Goal: Information Seeking & Learning: Learn about a topic

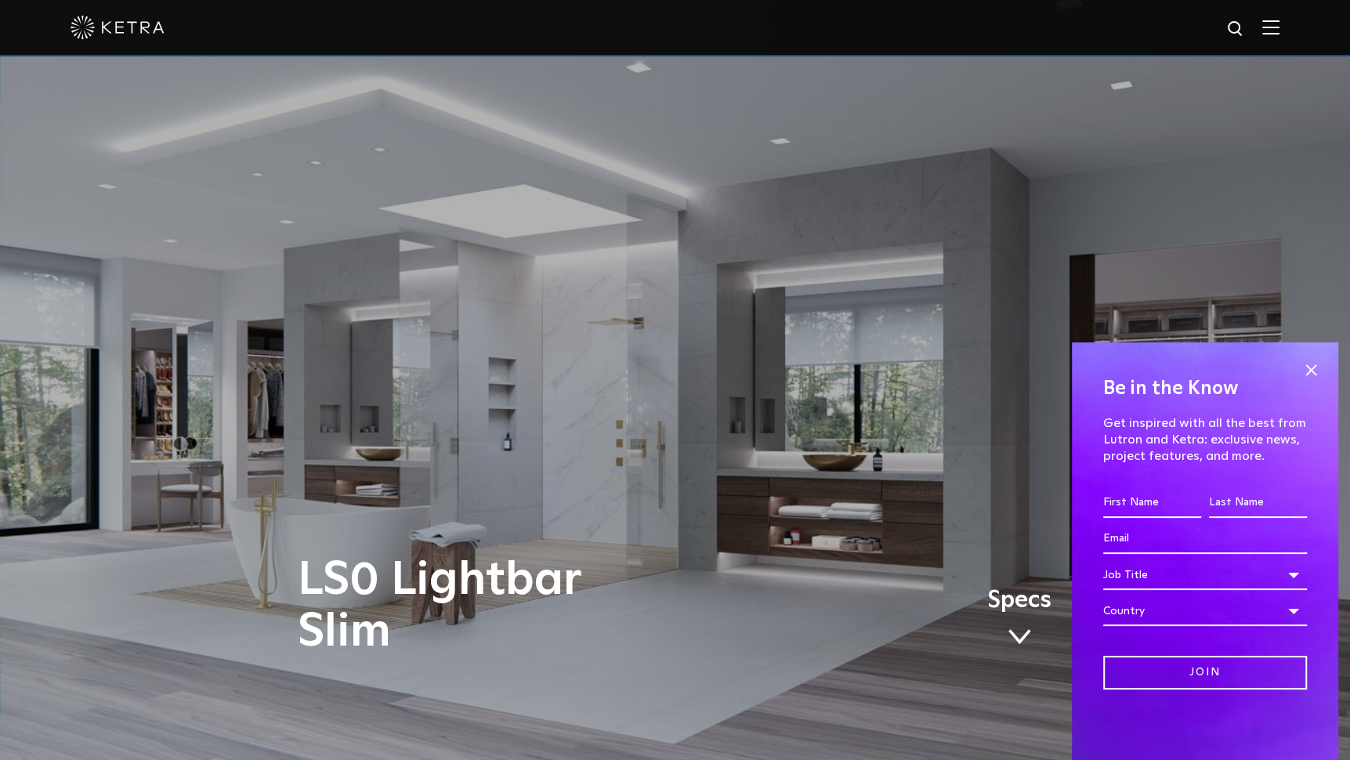
click at [1320, 371] on span at bounding box center [1310, 369] width 23 height 23
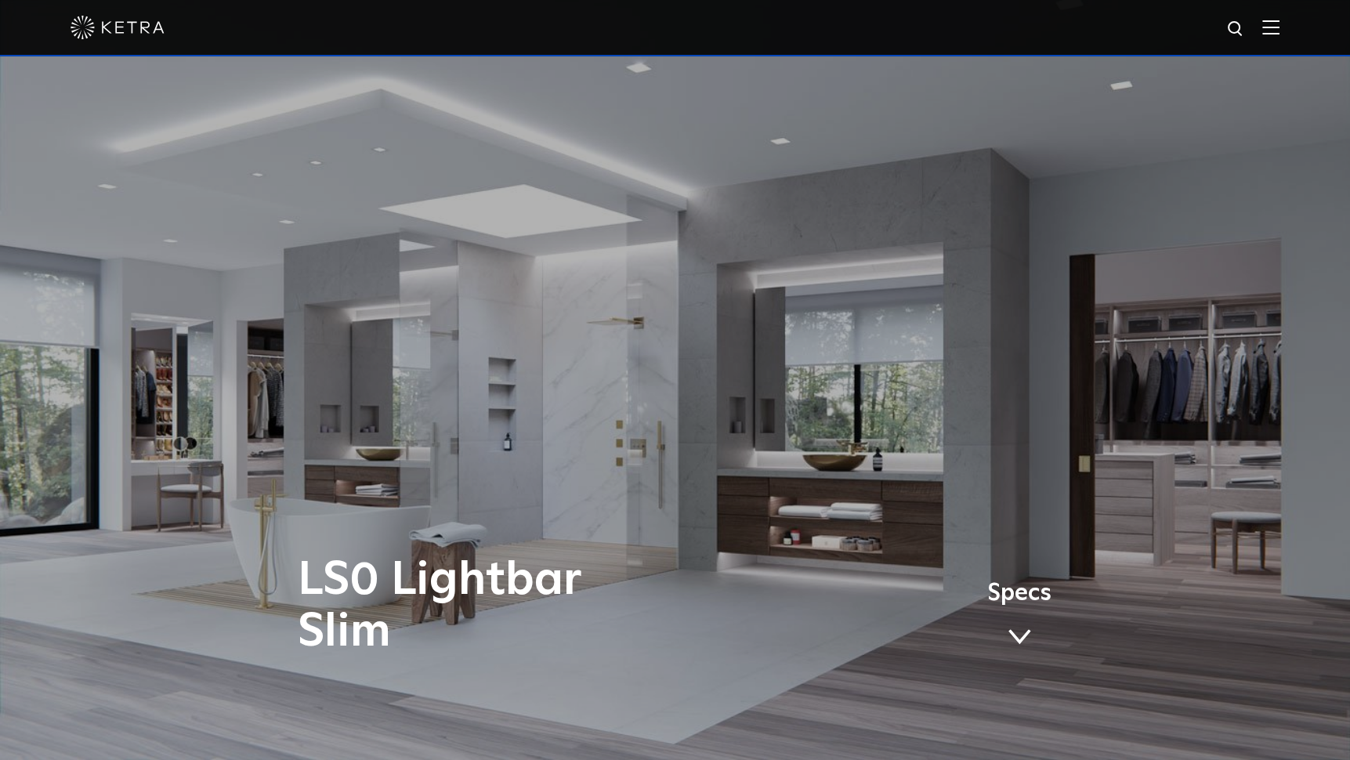
click at [1014, 610] on link "Specs" at bounding box center [1019, 619] width 64 height 61
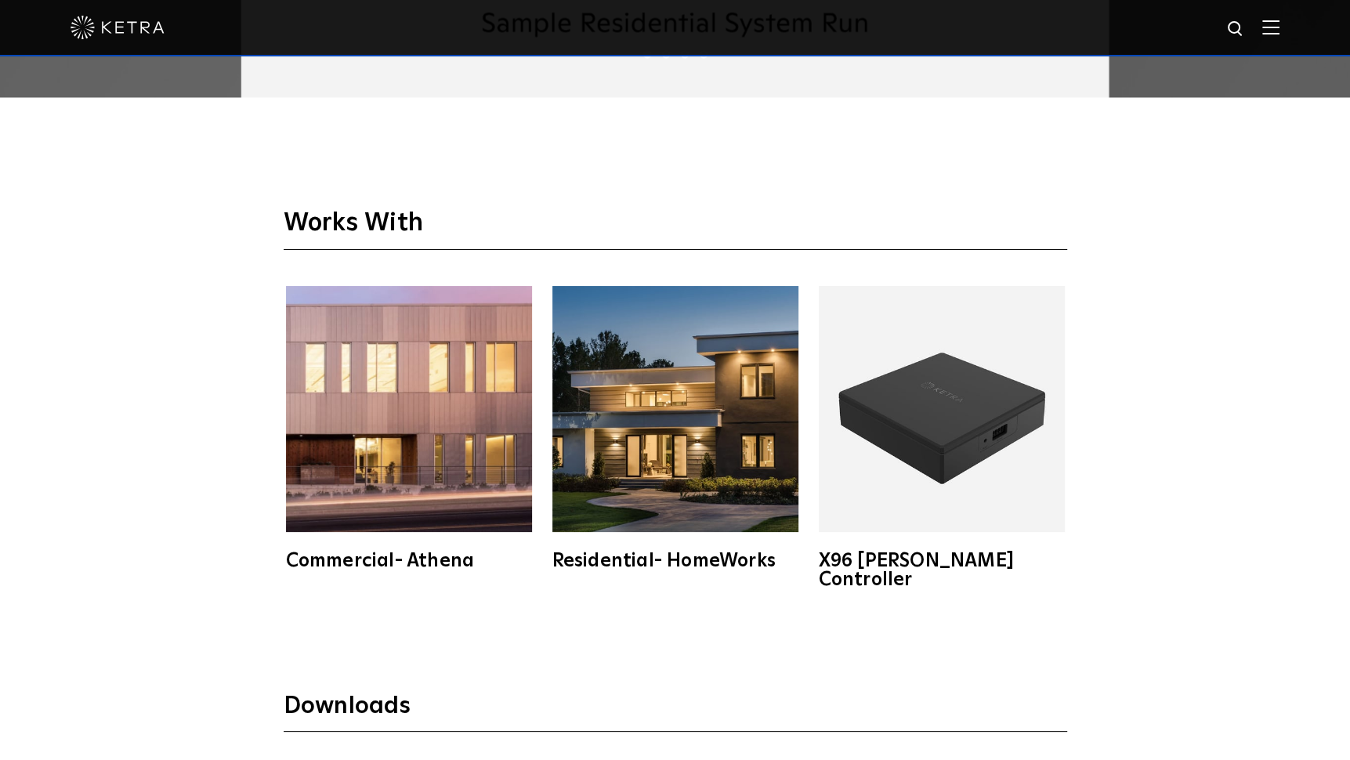
scroll to position [2741, 0]
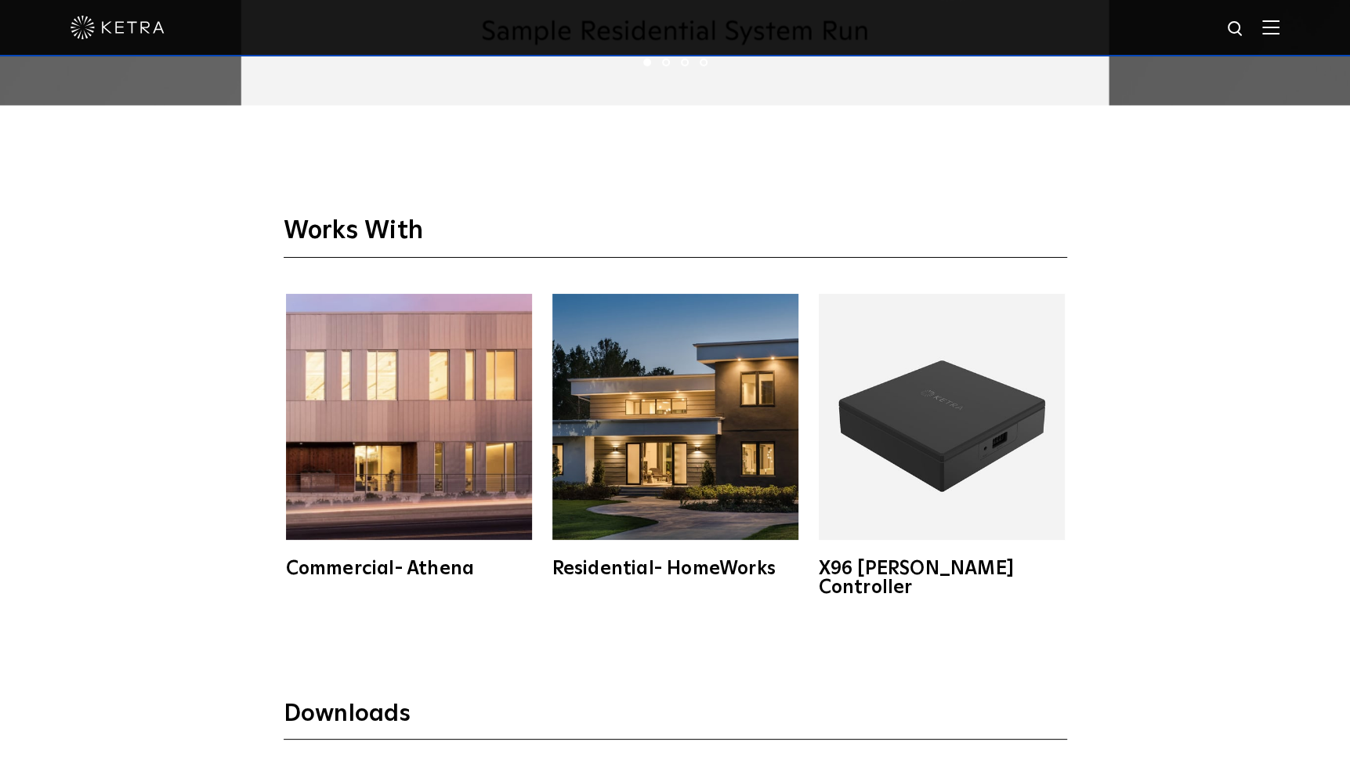
drag, startPoint x: 1144, startPoint y: 402, endPoint x: 1159, endPoint y: 533, distance: 132.5
click at [1159, 533] on div "Works With Commercial- Athena Residential- HomeWorks X96 [PERSON_NAME] Controll…" at bounding box center [675, 381] width 1350 height 535
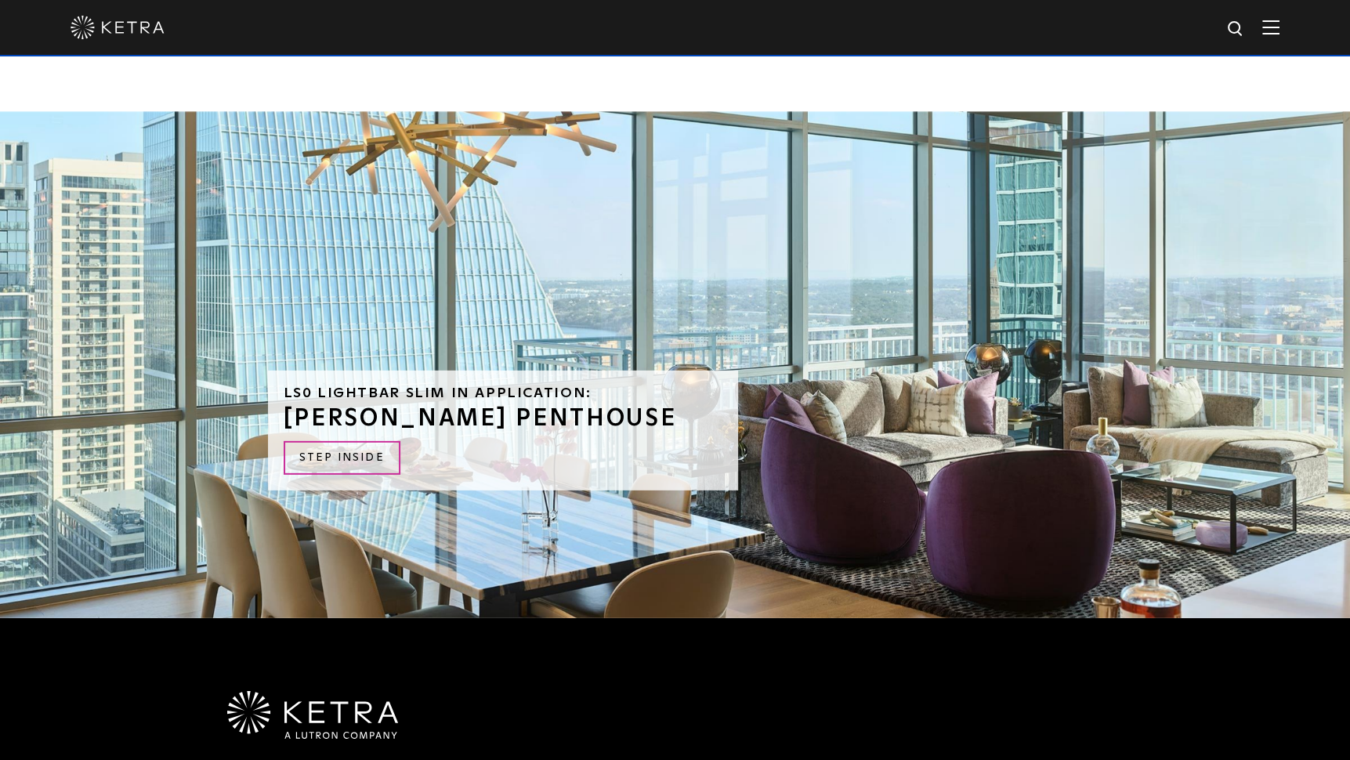
scroll to position [3760, 0]
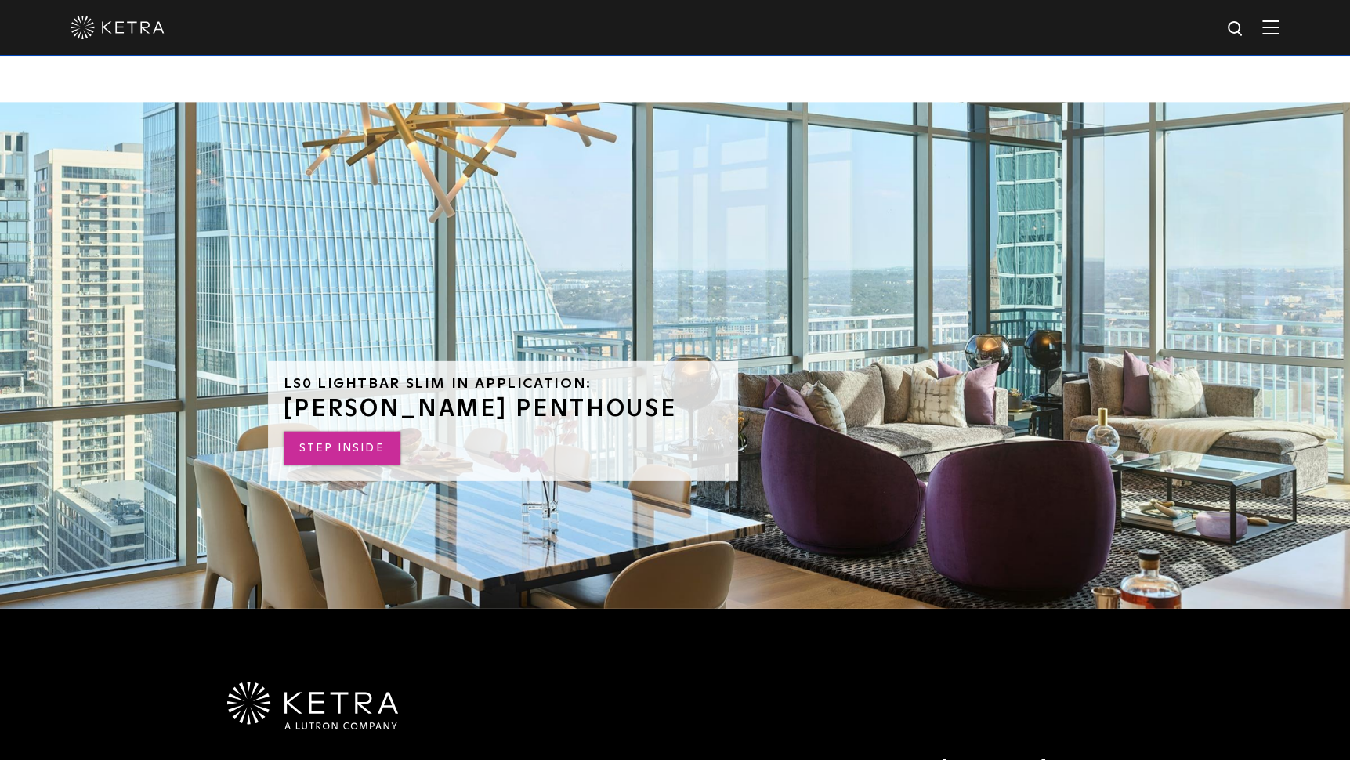
click at [327, 432] on link "STEP INSIDE" at bounding box center [342, 449] width 117 height 34
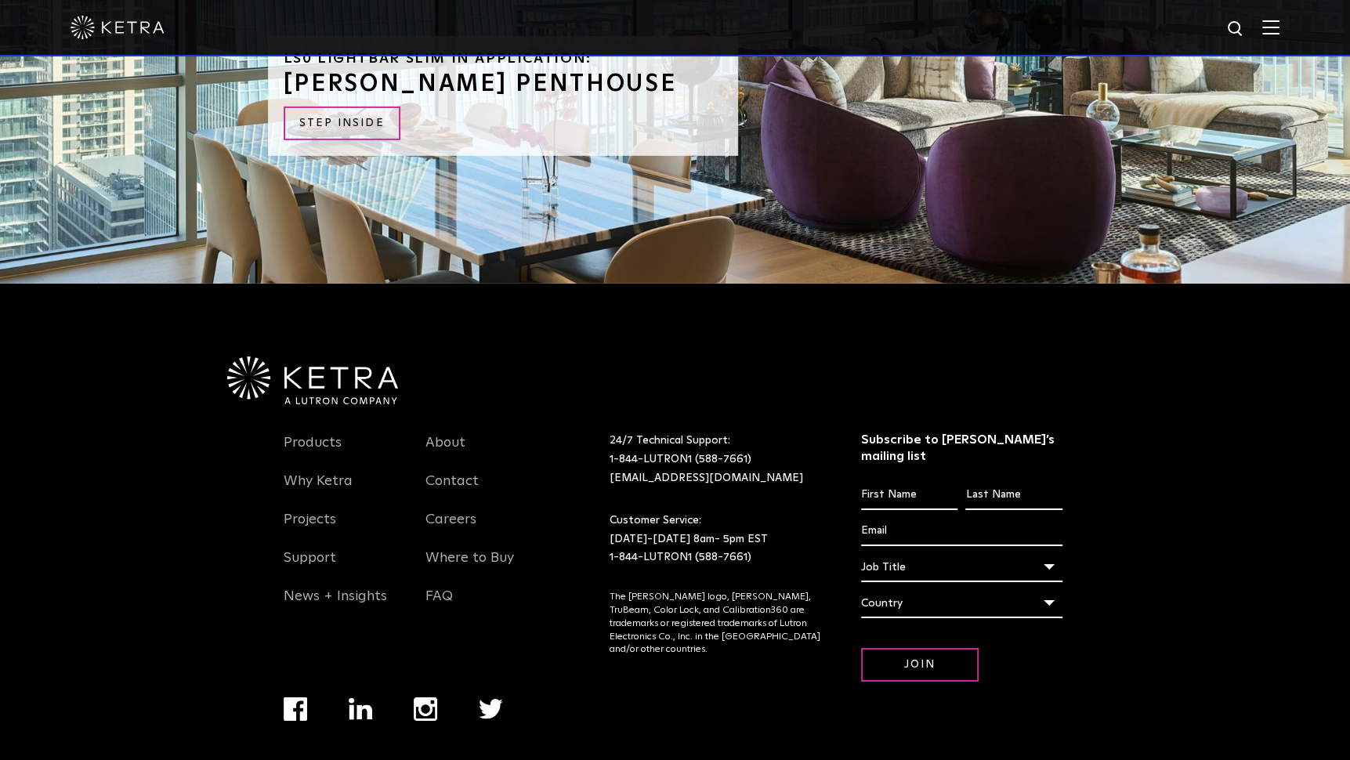
scroll to position [4088, 0]
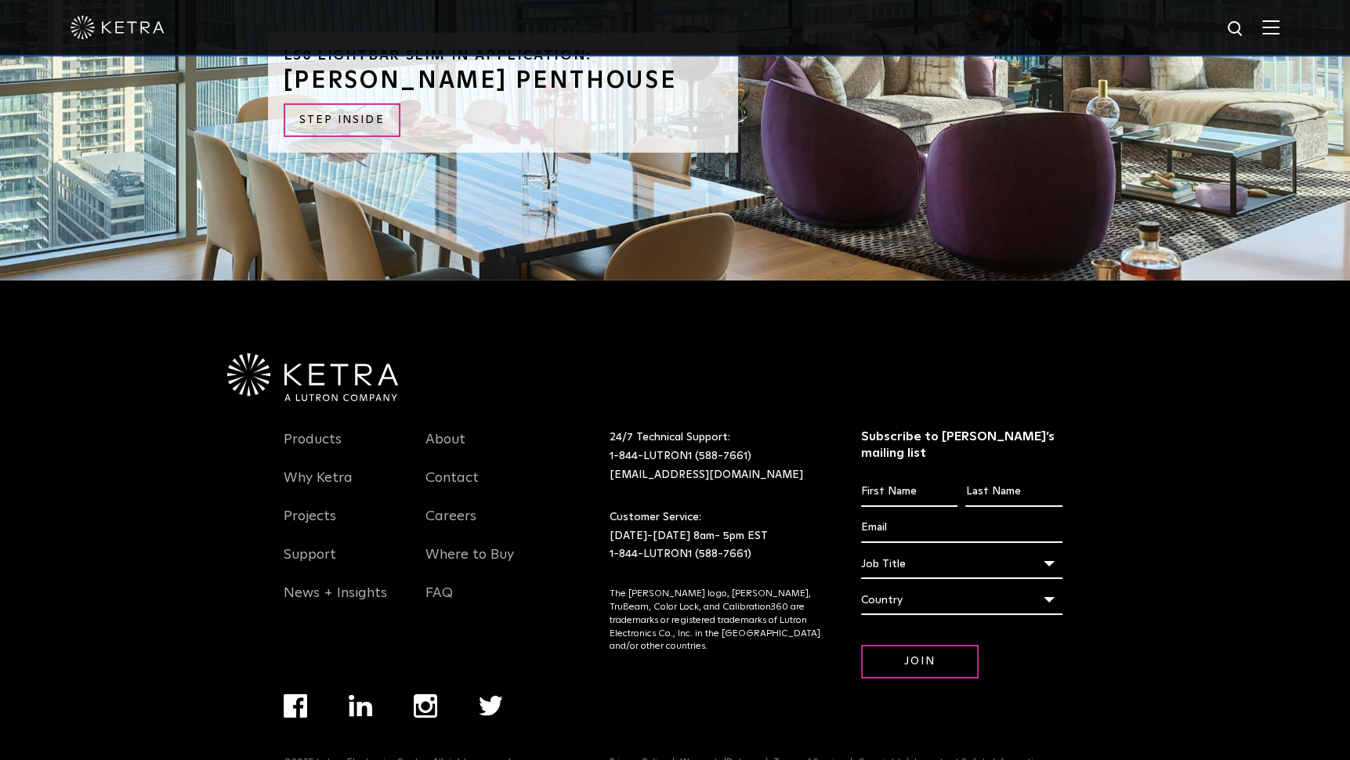
click at [88, 537] on div "Products Why [PERSON_NAME] Projects Support News + Insights About Contact Caree…" at bounding box center [675, 538] width 1350 height 517
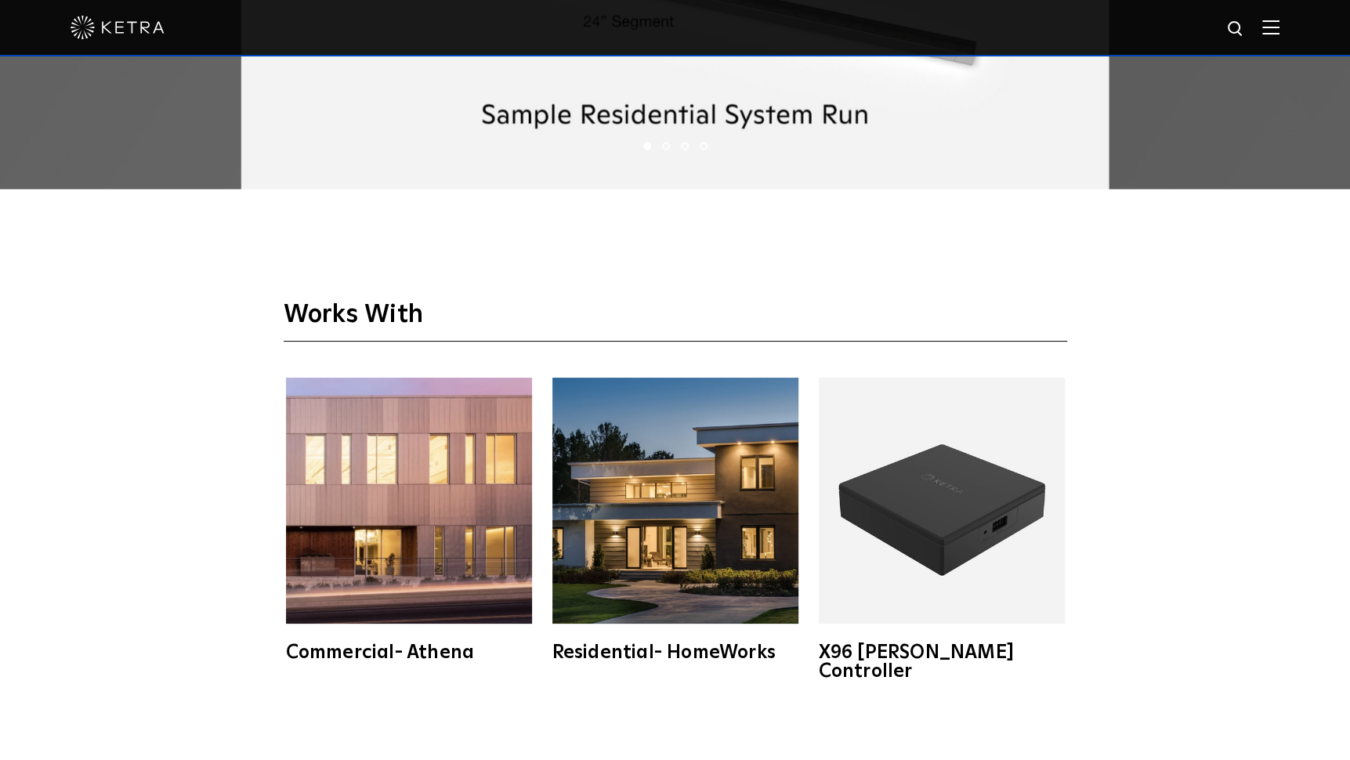
scroll to position [2443, 0]
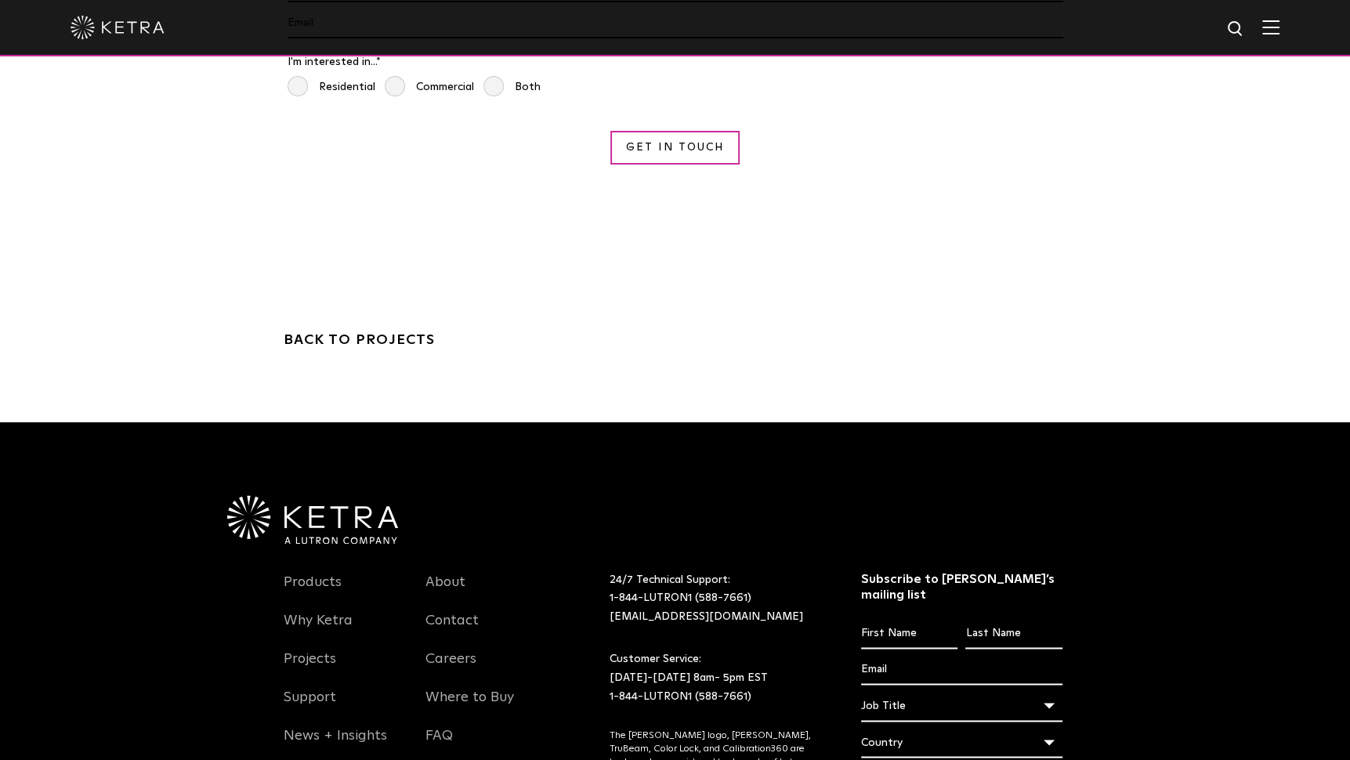
scroll to position [6658, 0]
